Goal: Transaction & Acquisition: Obtain resource

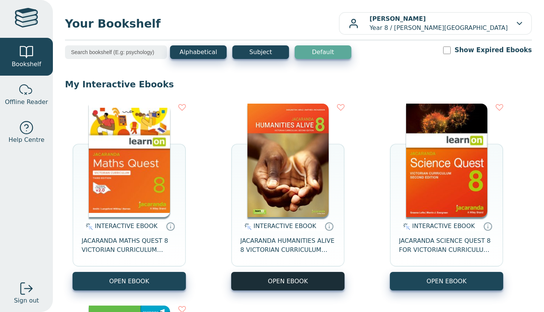
click at [263, 288] on button "OPEN EBOOK" at bounding box center [287, 281] width 113 height 19
